Goal: Task Accomplishment & Management: Complete application form

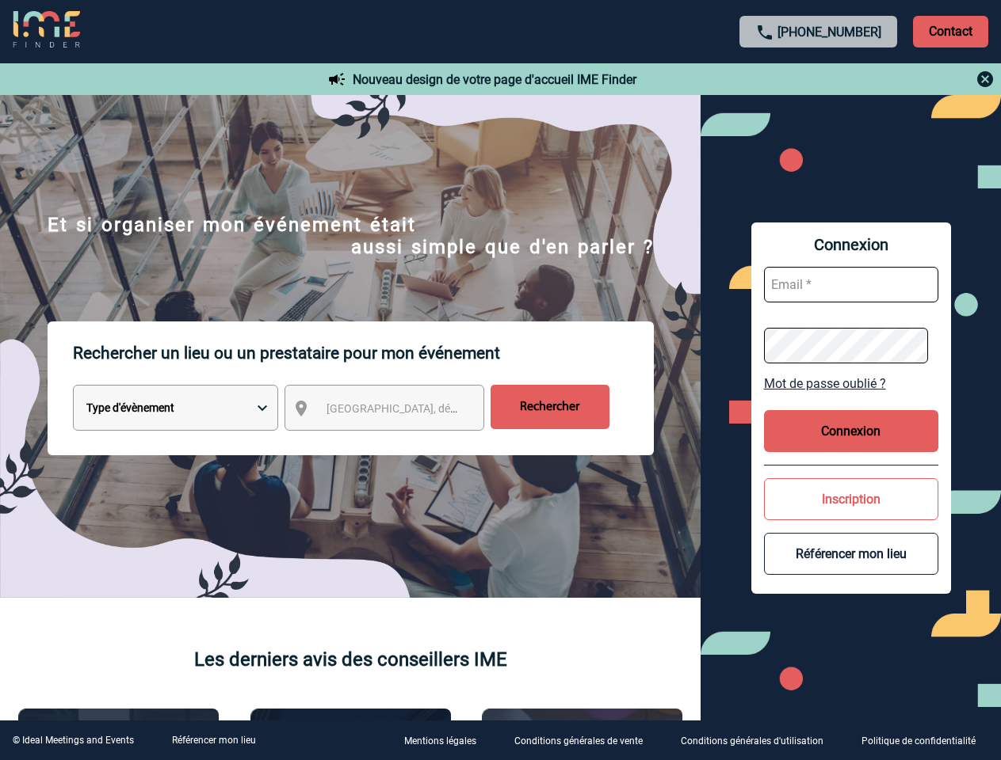
click at [500, 380] on p "Rechercher un lieu ou un prestataire pour mon événement" at bounding box center [363, 353] width 581 height 63
click at [950, 31] on p "Contact" at bounding box center [950, 32] width 75 height 32
click at [818, 79] on div at bounding box center [818, 79] width 353 height 19
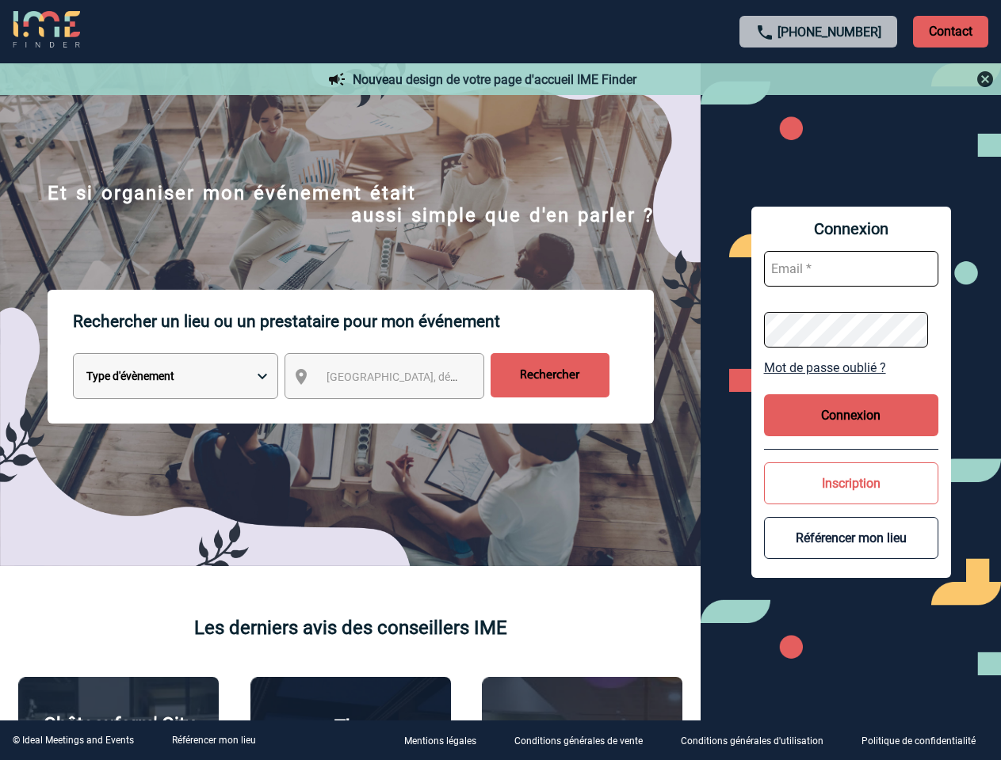
click at [398, 411] on div at bounding box center [429, 327] width 859 height 654
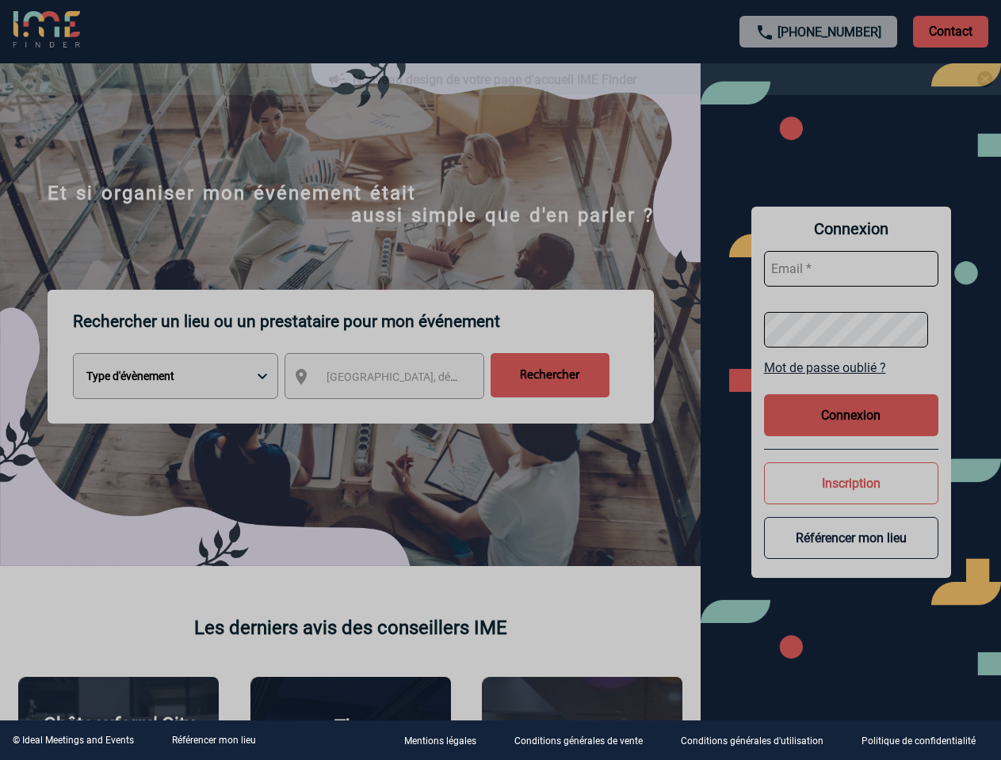
click at [851, 383] on div at bounding box center [500, 380] width 1001 height 760
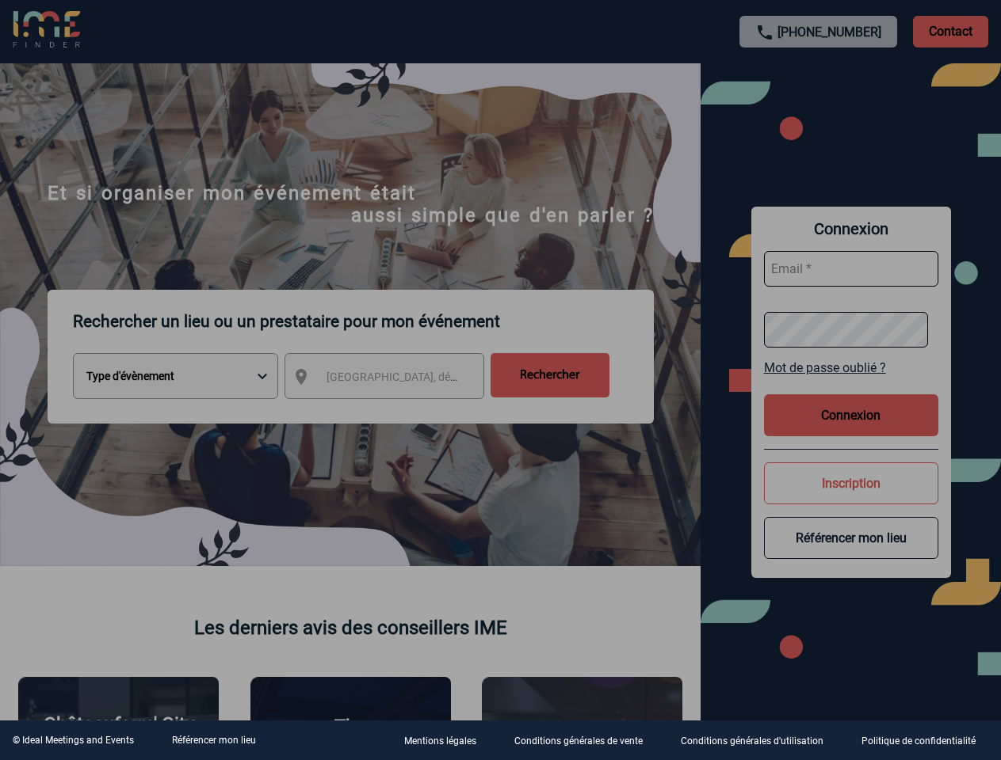
click at [851, 431] on div at bounding box center [500, 380] width 1001 height 760
click at [851, 499] on div at bounding box center [500, 380] width 1001 height 760
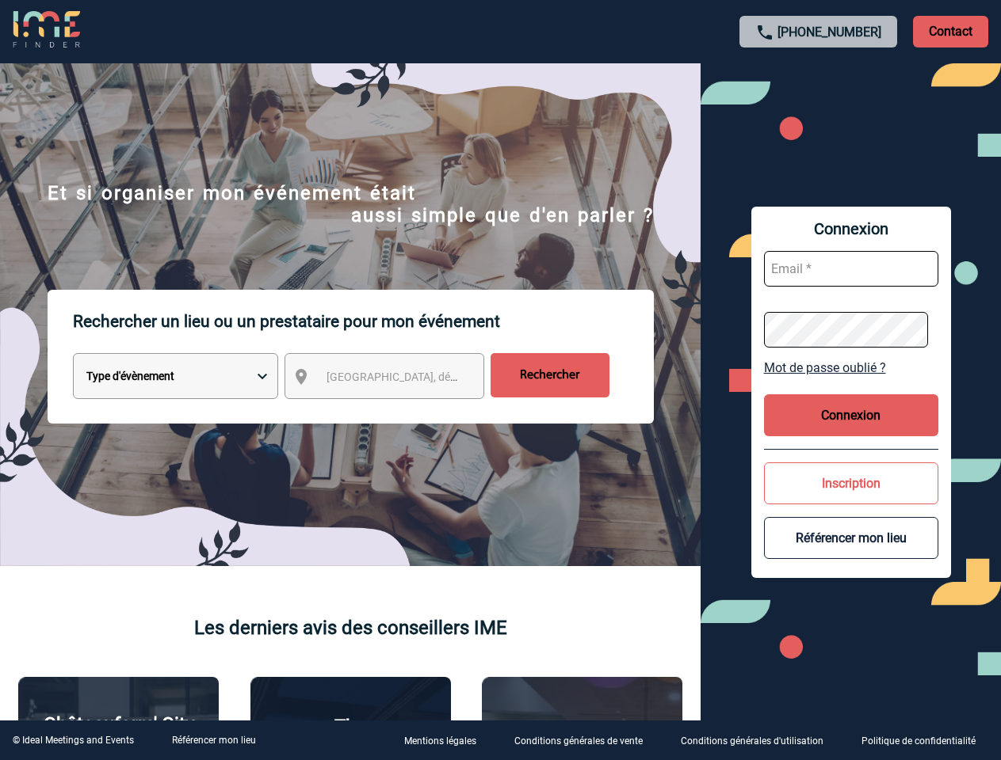
click at [851, 554] on button "Référencer mon lieu" at bounding box center [851, 538] width 174 height 42
click at [213, 741] on link "Référencer mon lieu" at bounding box center [214, 740] width 84 height 11
